Goal: Task Accomplishment & Management: Manage account settings

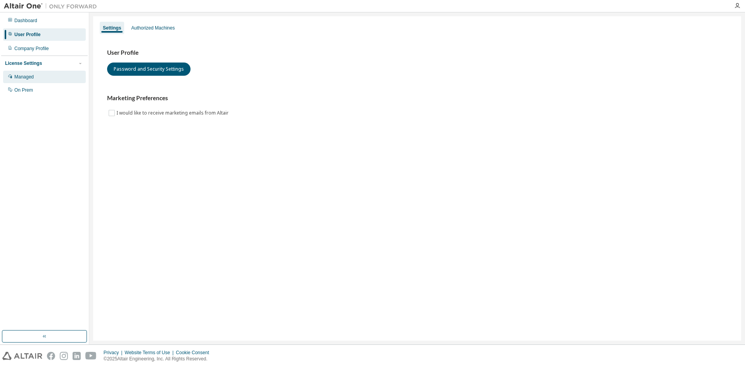
click at [38, 80] on div "Managed" at bounding box center [44, 77] width 83 height 12
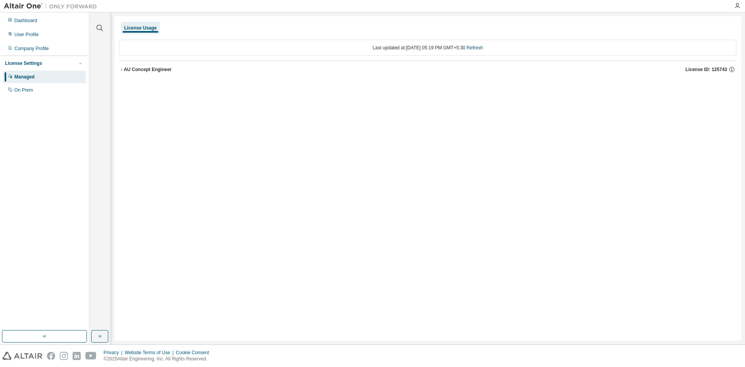
click at [144, 72] on div "AU Concept Engineer" at bounding box center [148, 69] width 48 height 6
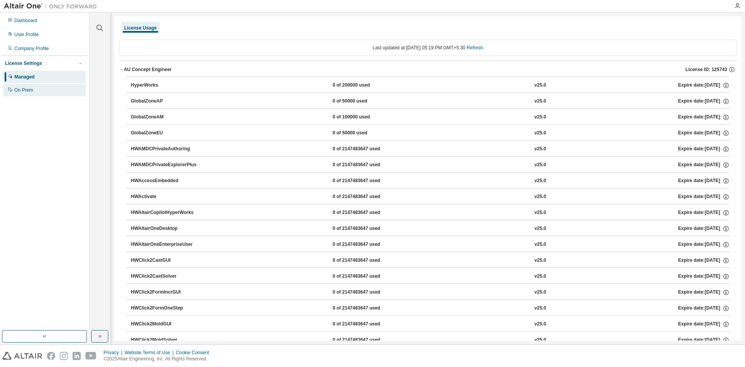
click at [30, 89] on div "On Prem" at bounding box center [23, 90] width 19 height 6
